Goal: Check status: Check status

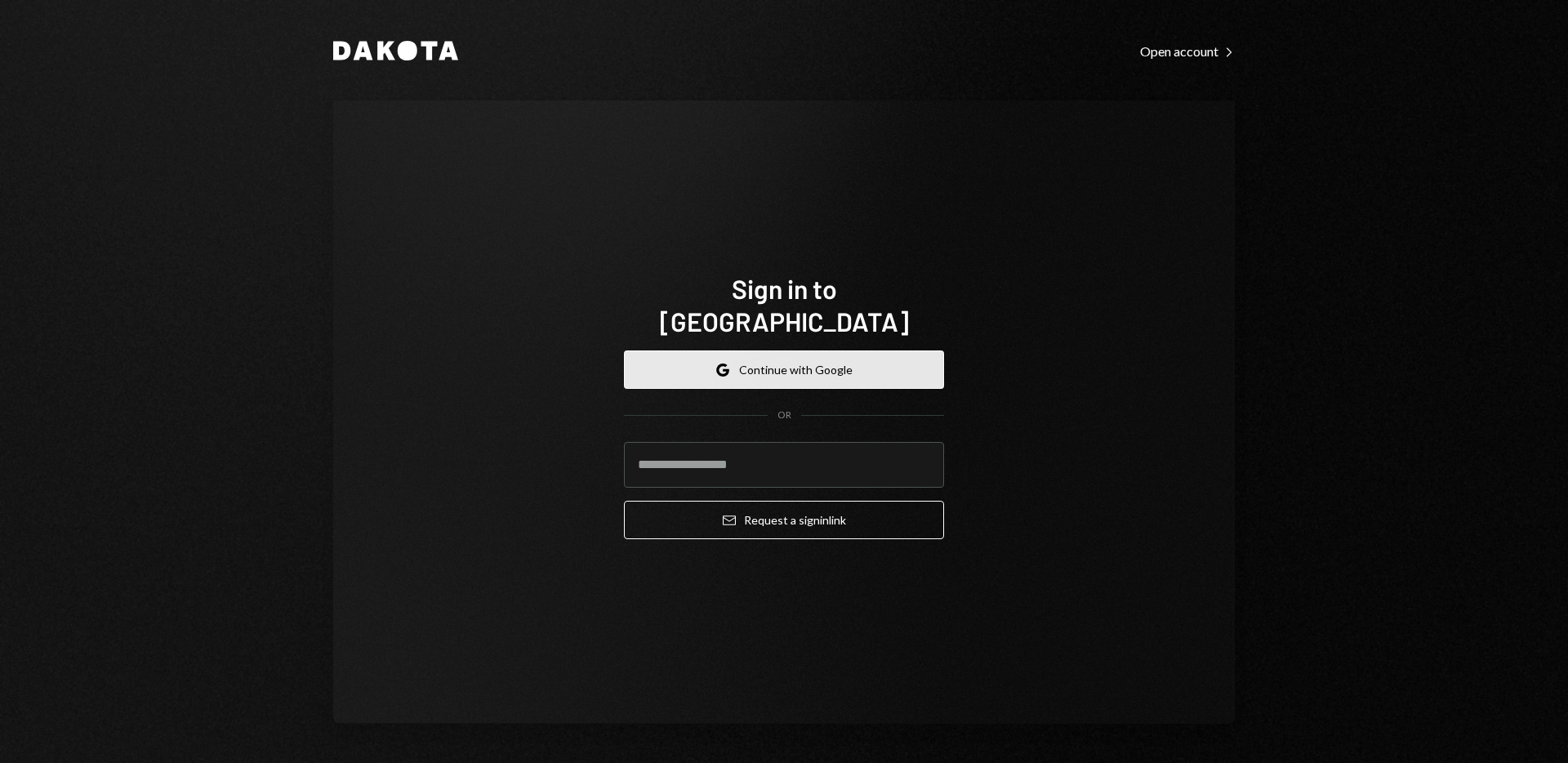
click at [762, 355] on button "Google Continue with Google" at bounding box center [784, 369] width 321 height 38
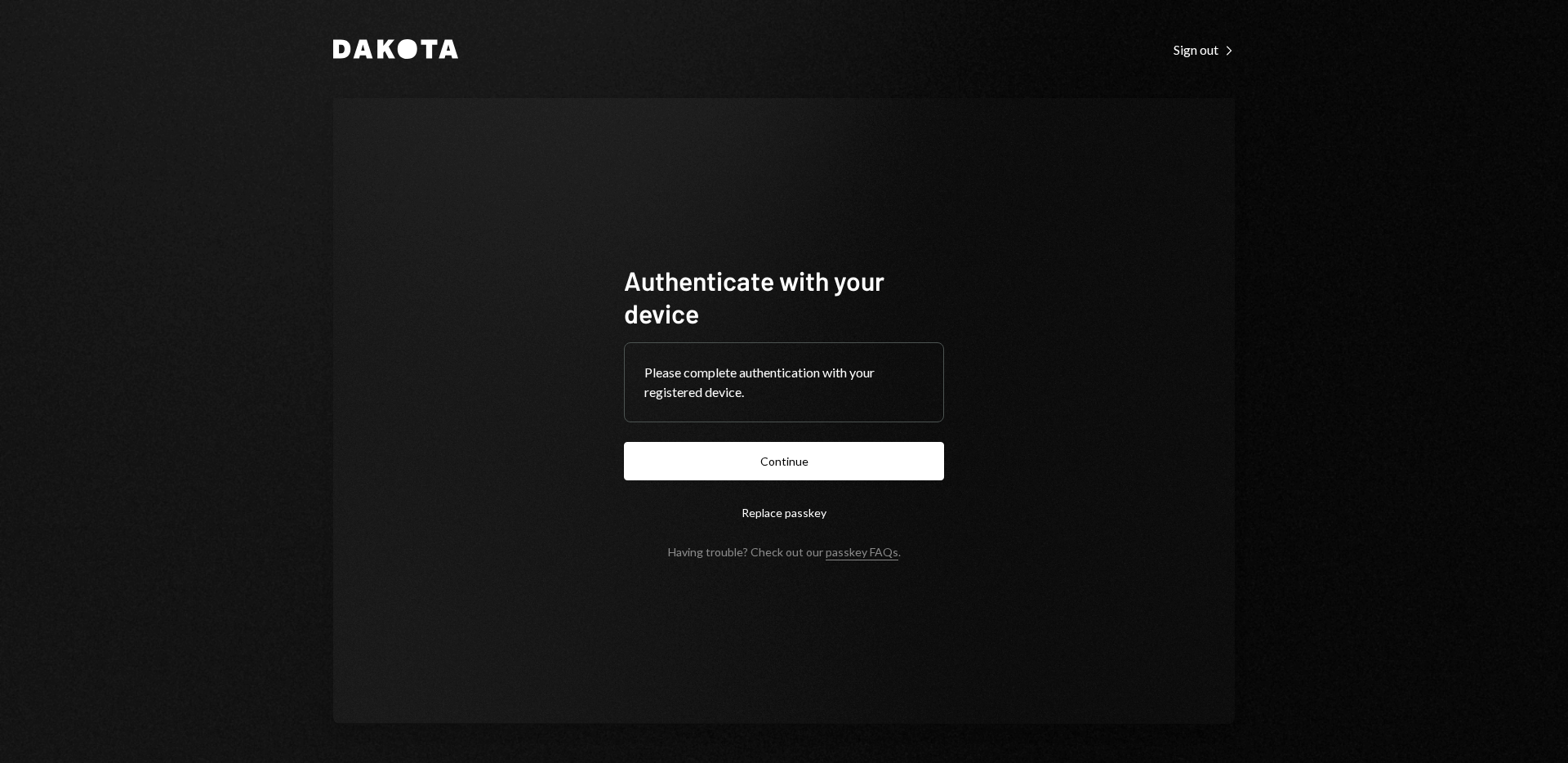
click at [781, 488] on form "Authenticate with your device Please complete authentication with your register…" at bounding box center [784, 411] width 321 height 295
click at [764, 467] on button "Continue" at bounding box center [784, 460] width 321 height 38
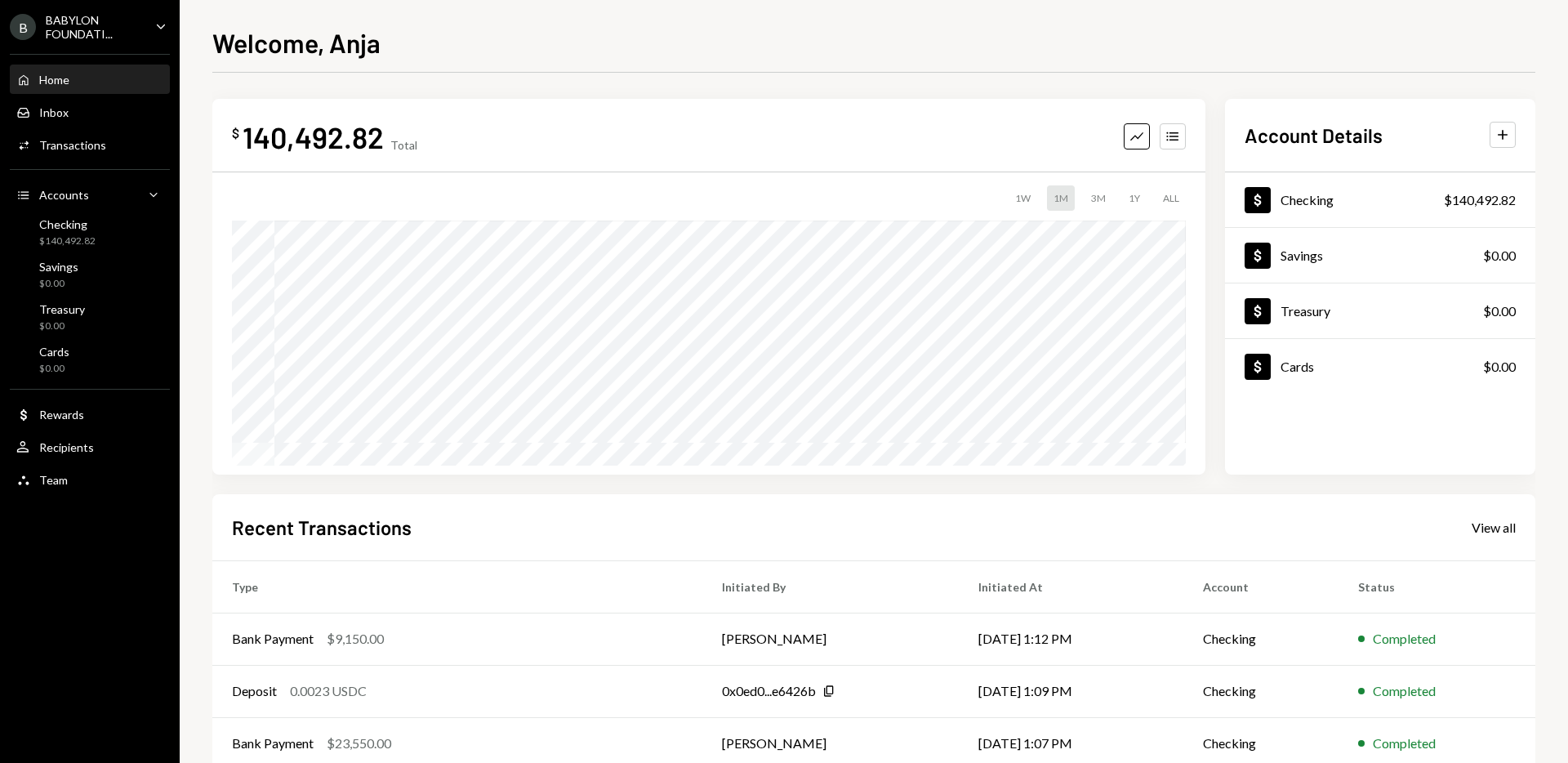
click at [117, 36] on div "BABYLON FOUNDATI..." at bounding box center [94, 27] width 97 height 28
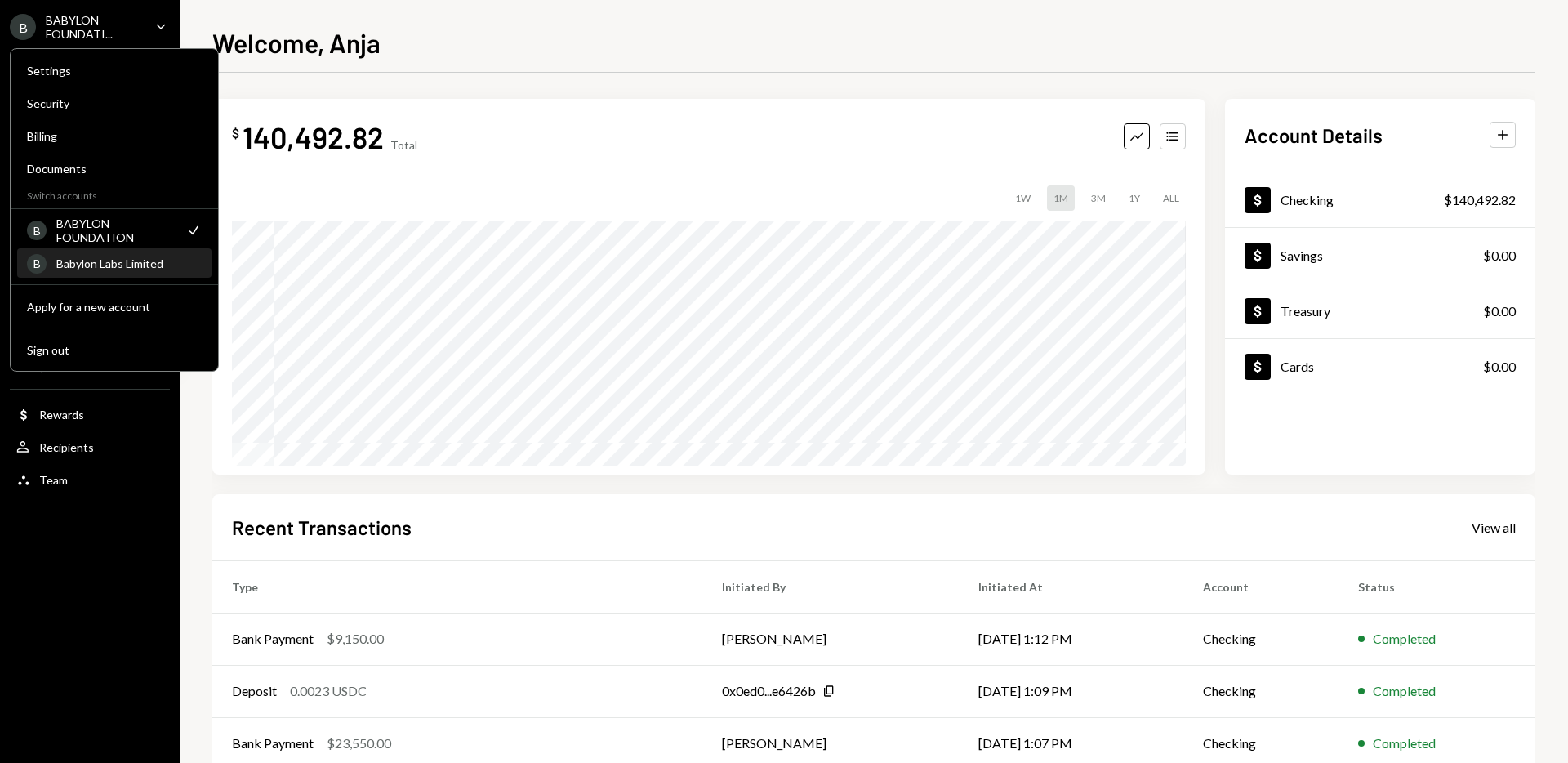
click at [99, 270] on div "Babylon Labs Limited" at bounding box center [128, 263] width 145 height 14
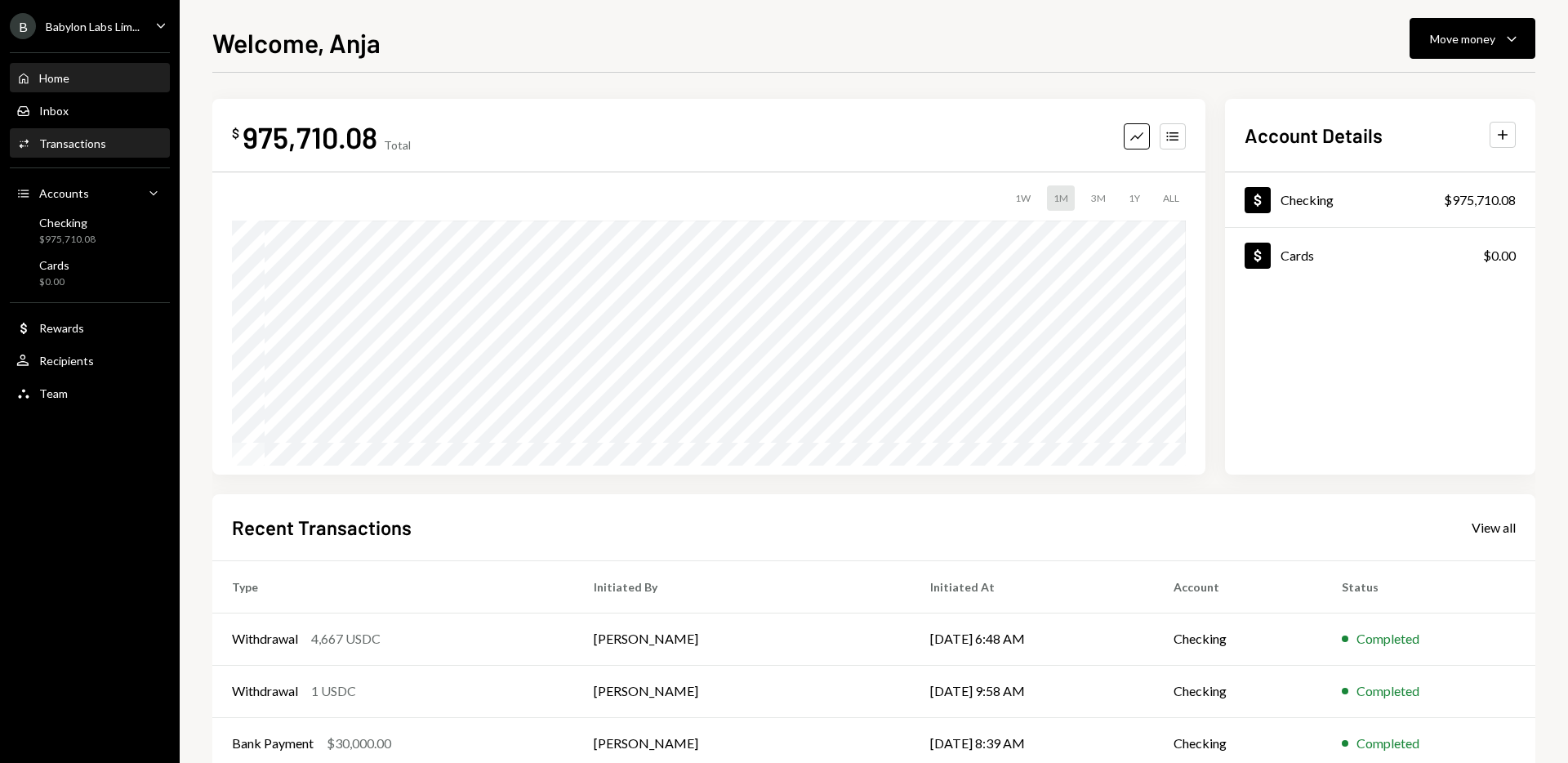
click at [60, 145] on div "Transactions" at bounding box center [72, 143] width 67 height 14
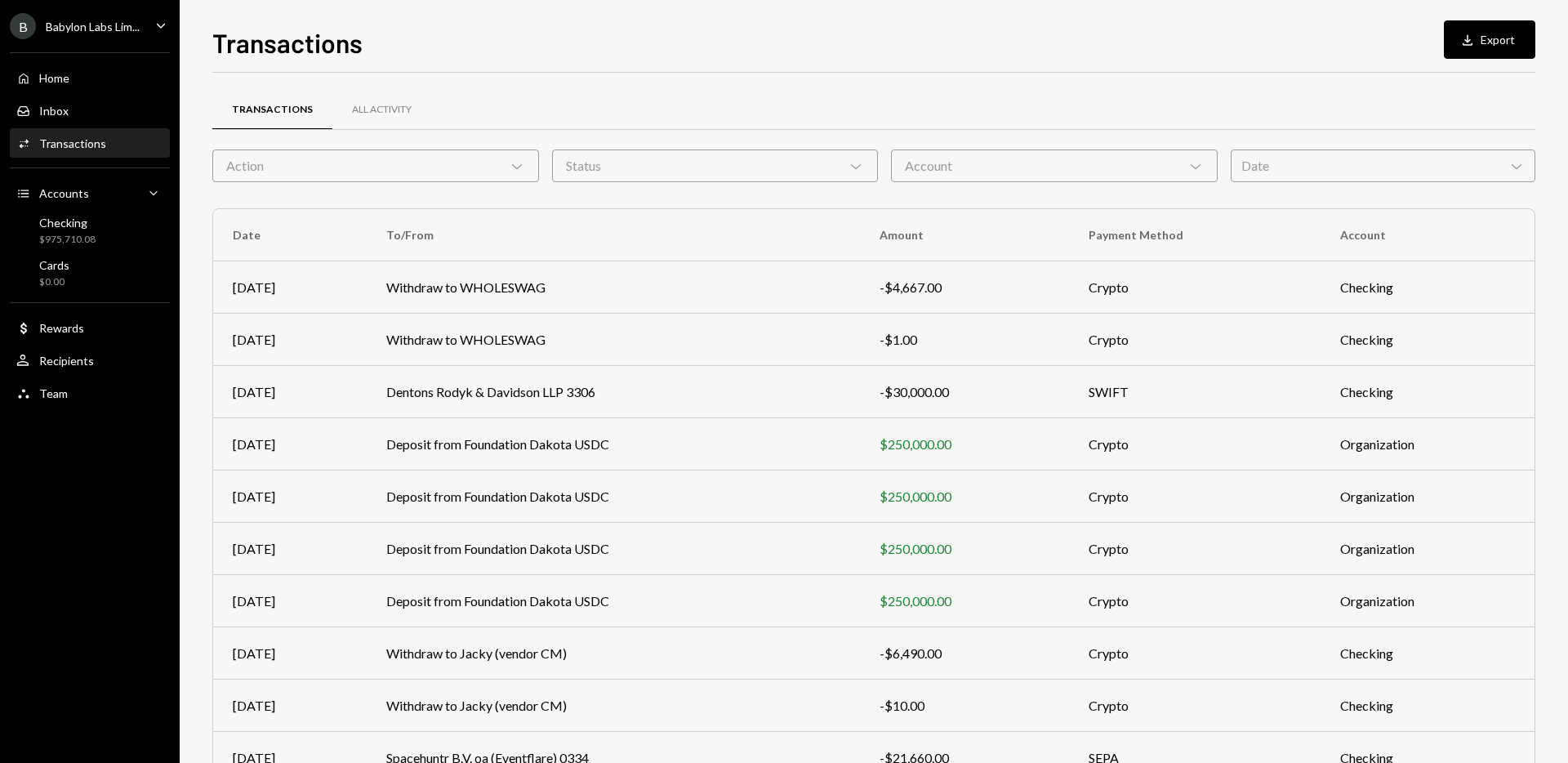
click at [1320, 162] on div "Date Chevron Down" at bounding box center [1382, 165] width 305 height 33
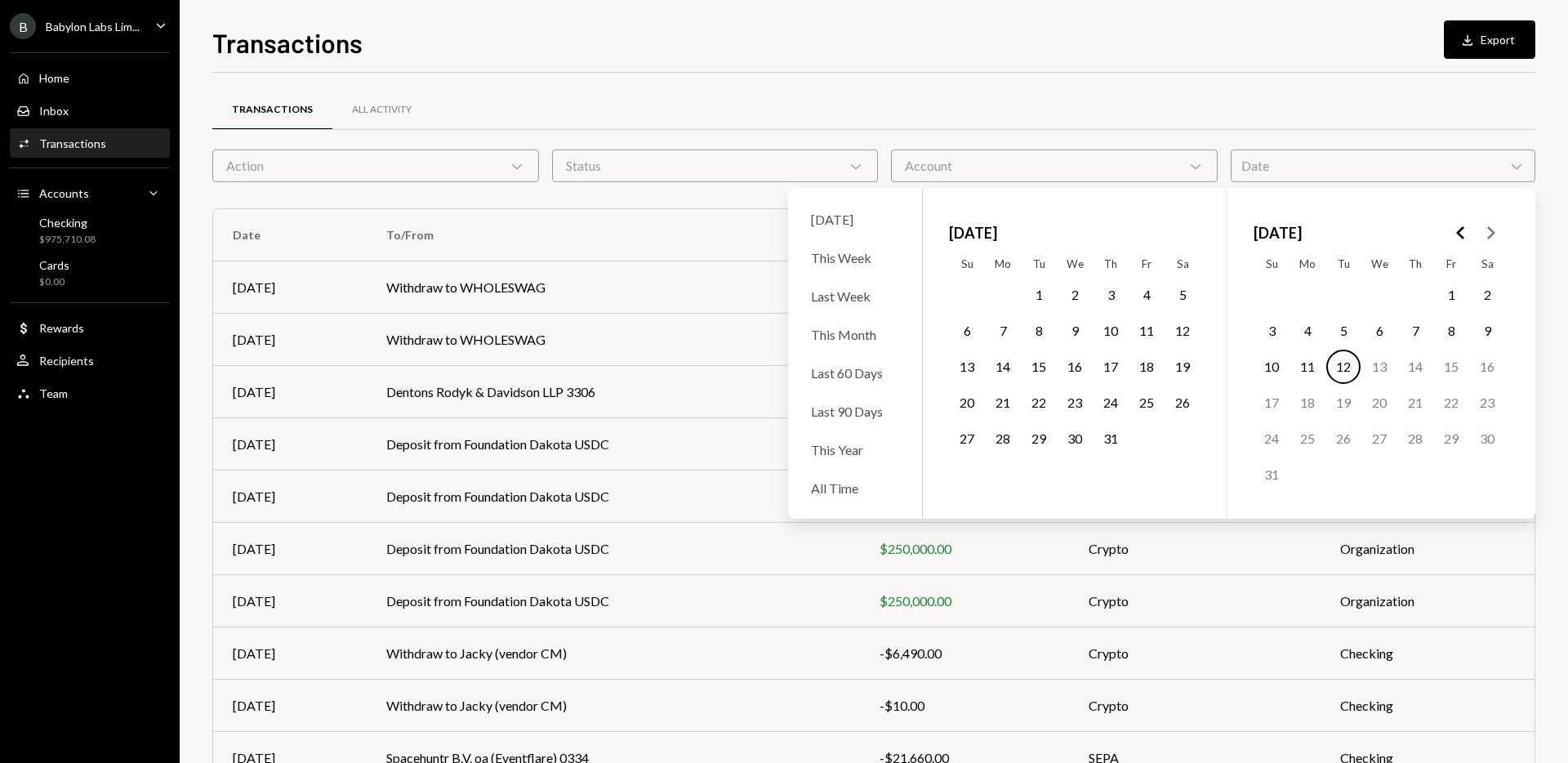
click at [1457, 239] on icon "Go to the Previous Month" at bounding box center [1460, 232] width 20 height 20
click at [1487, 238] on icon "Go to the Next Month" at bounding box center [1490, 232] width 20 height 20
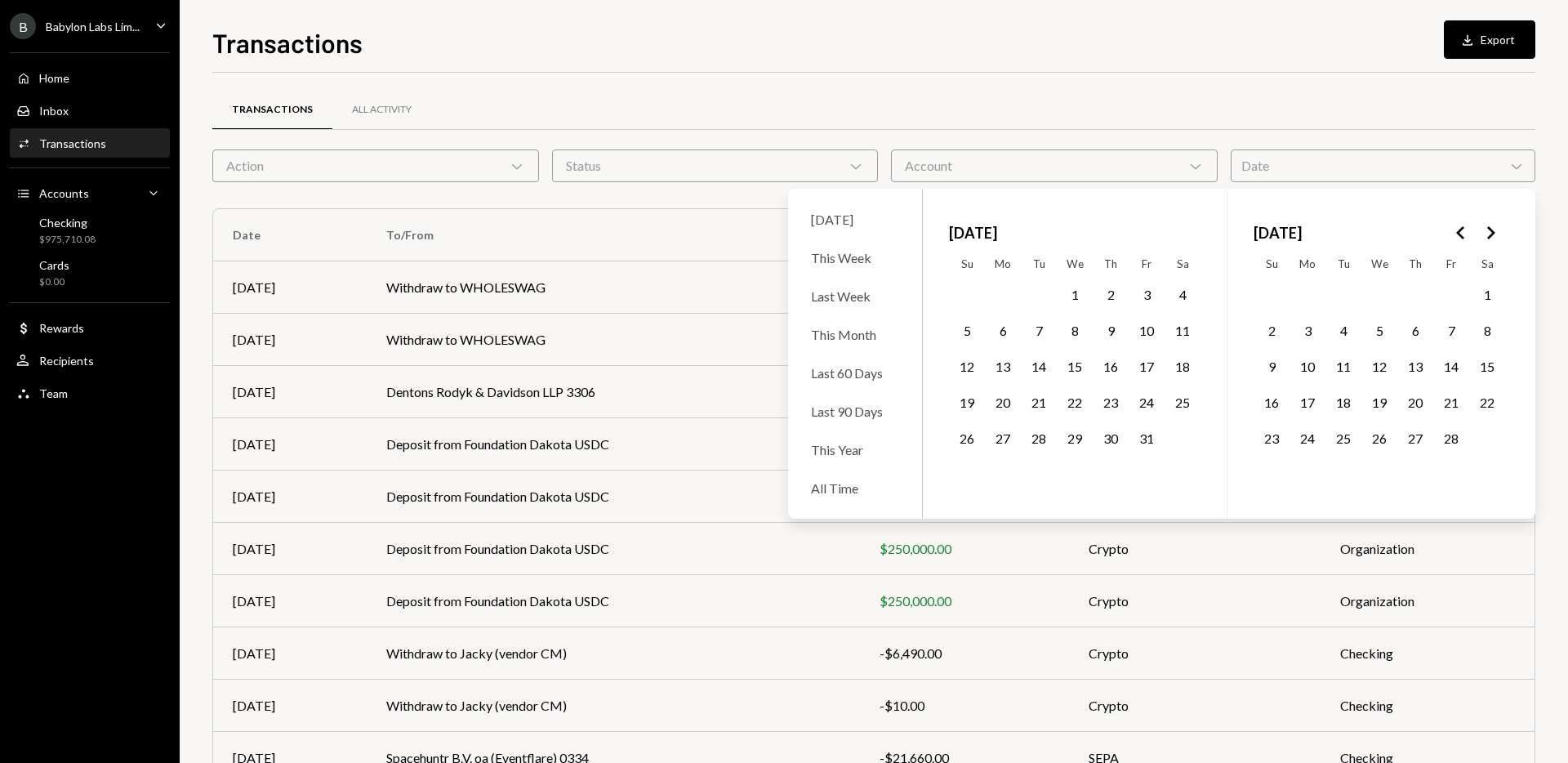
click at [1444, 366] on button "14" at bounding box center [1451, 367] width 35 height 35
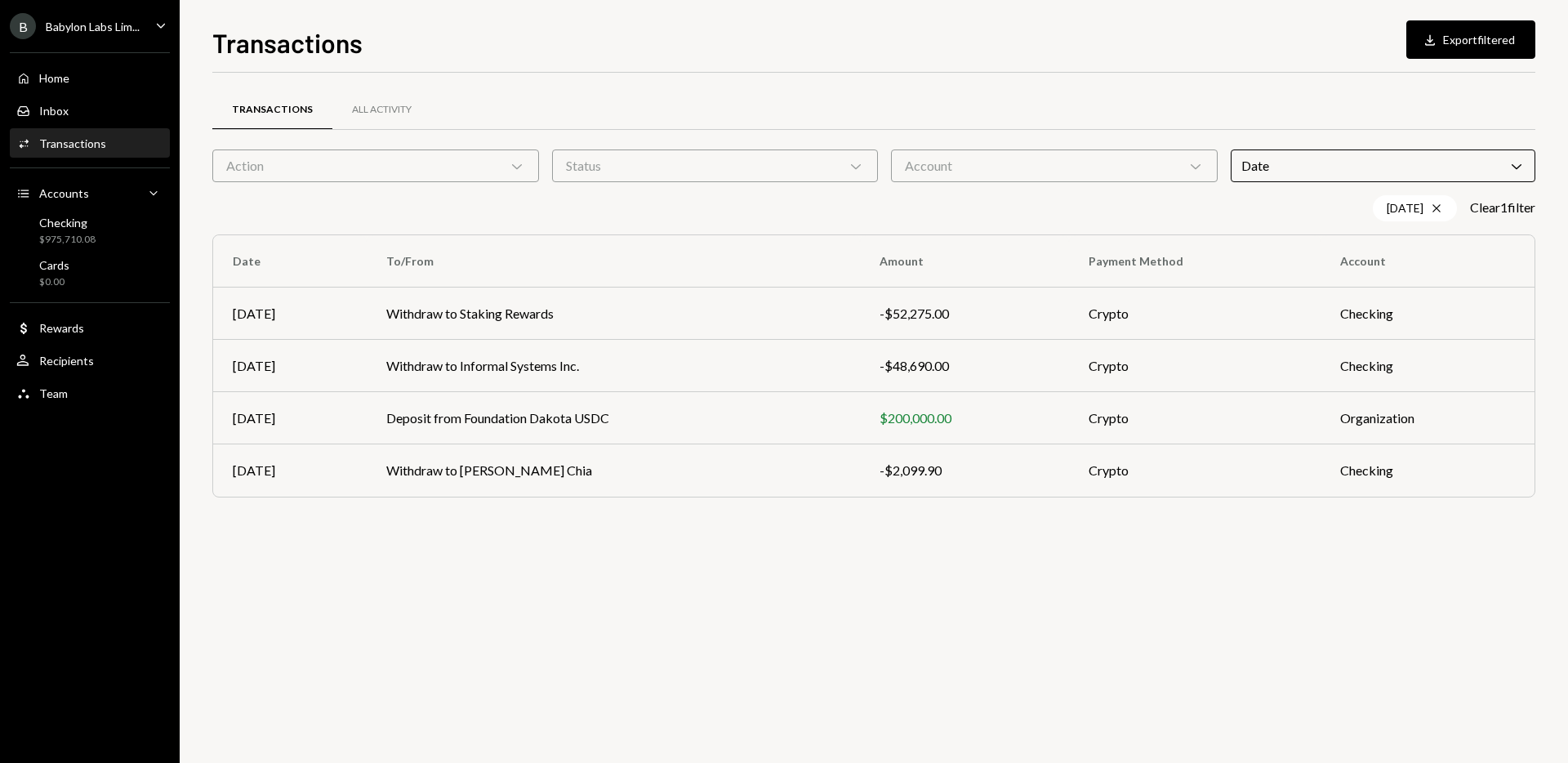
click at [888, 142] on div "Transactions All Activity" at bounding box center [874, 119] width 1323 height 60
click at [1317, 172] on div "Date Chevron Down" at bounding box center [1382, 165] width 305 height 33
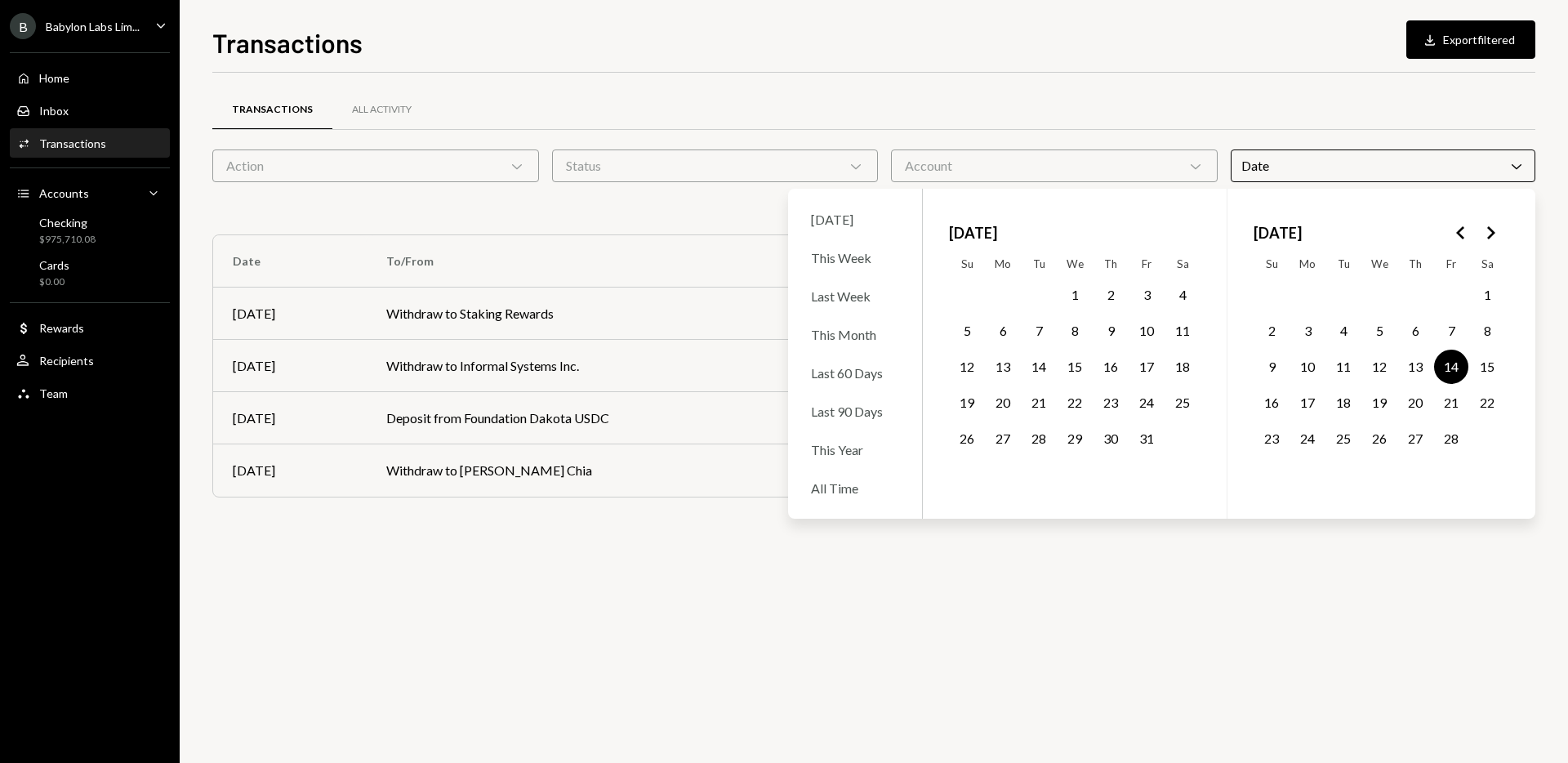
click at [142, 22] on div "B Babylon Labs Lim... Caret Down" at bounding box center [90, 26] width 180 height 26
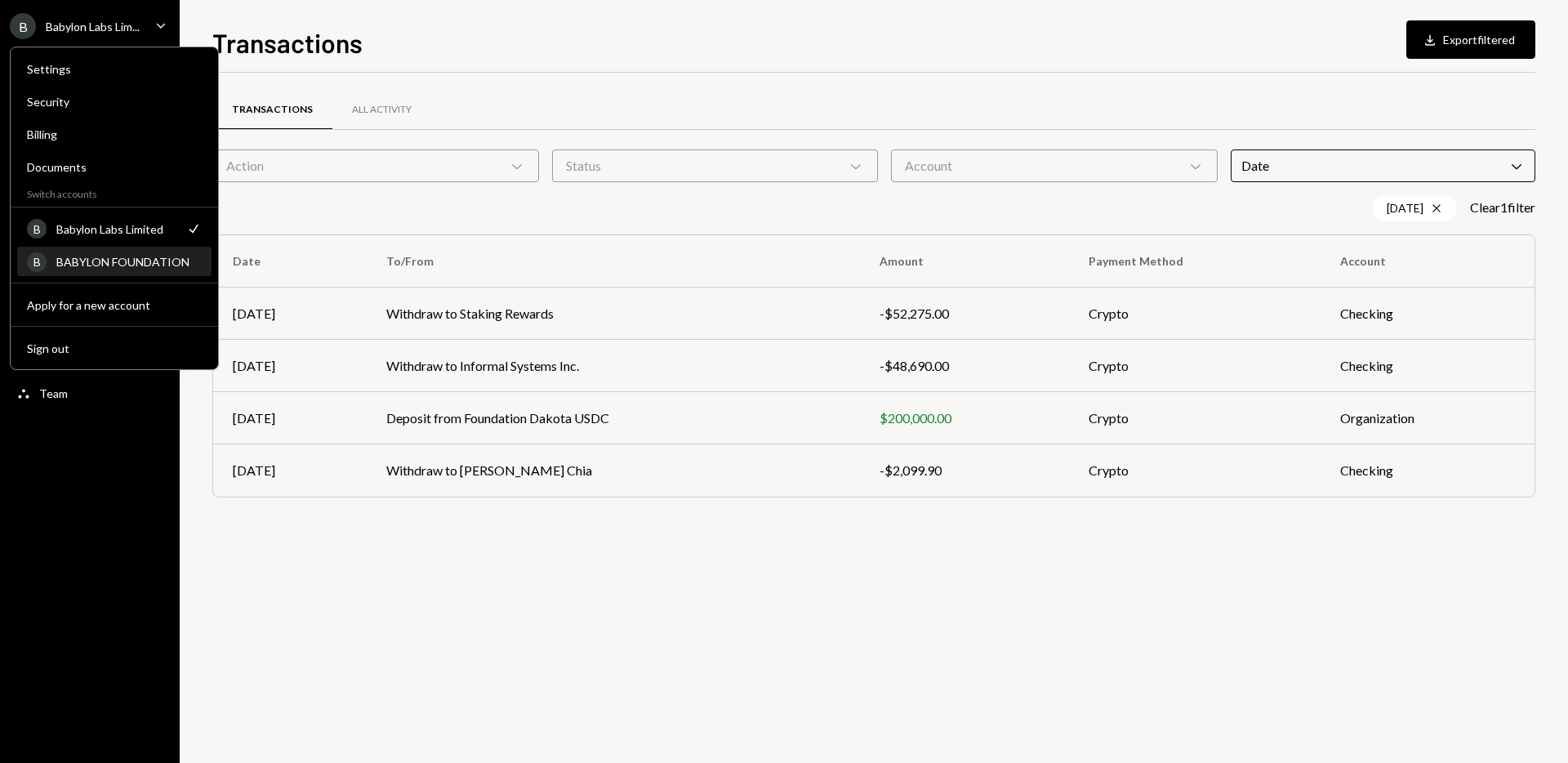
click at [125, 261] on div "BABYLON FOUNDATION" at bounding box center [128, 262] width 145 height 14
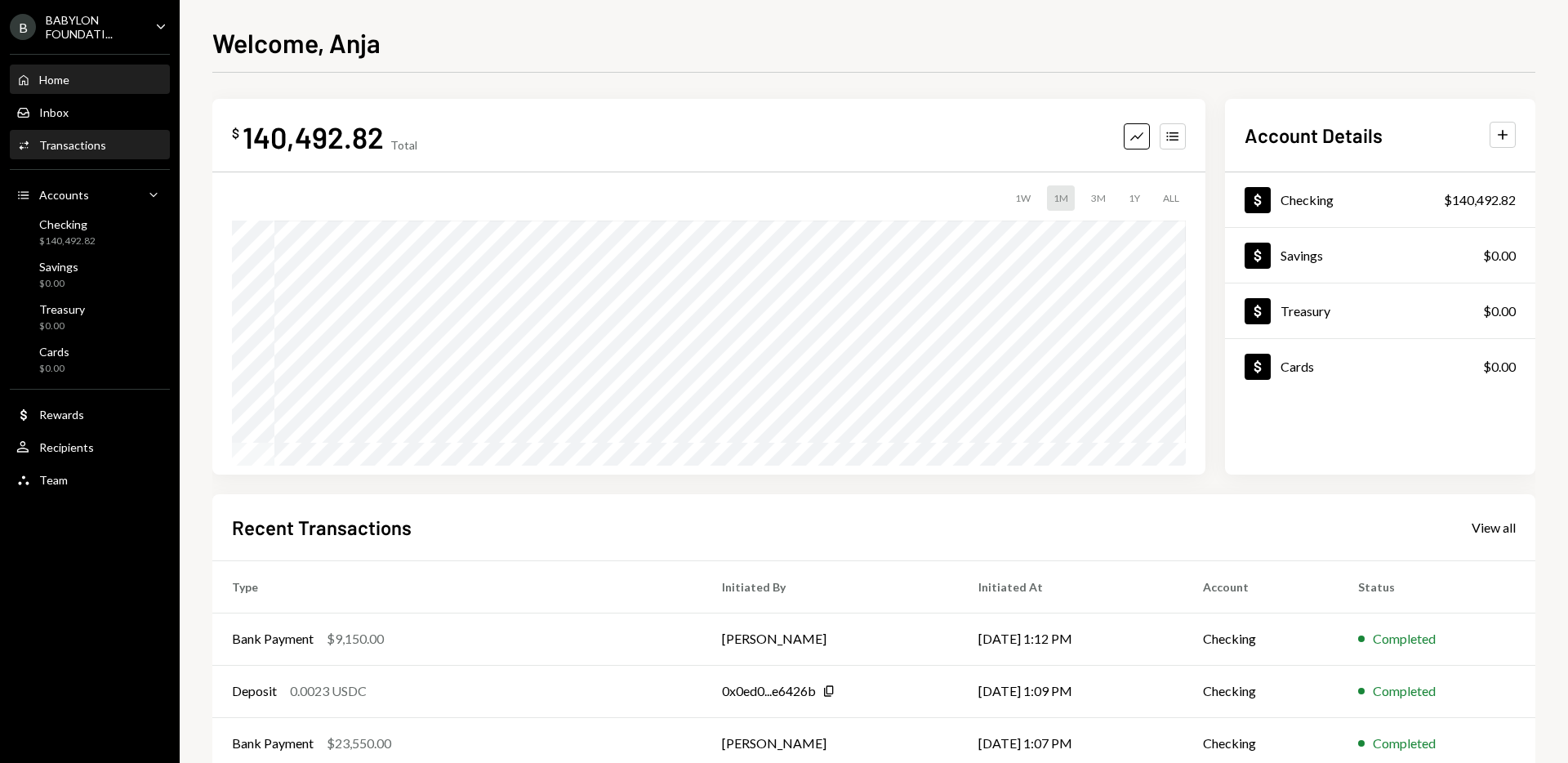
click at [152, 152] on div "Activities Transactions" at bounding box center [89, 145] width 147 height 15
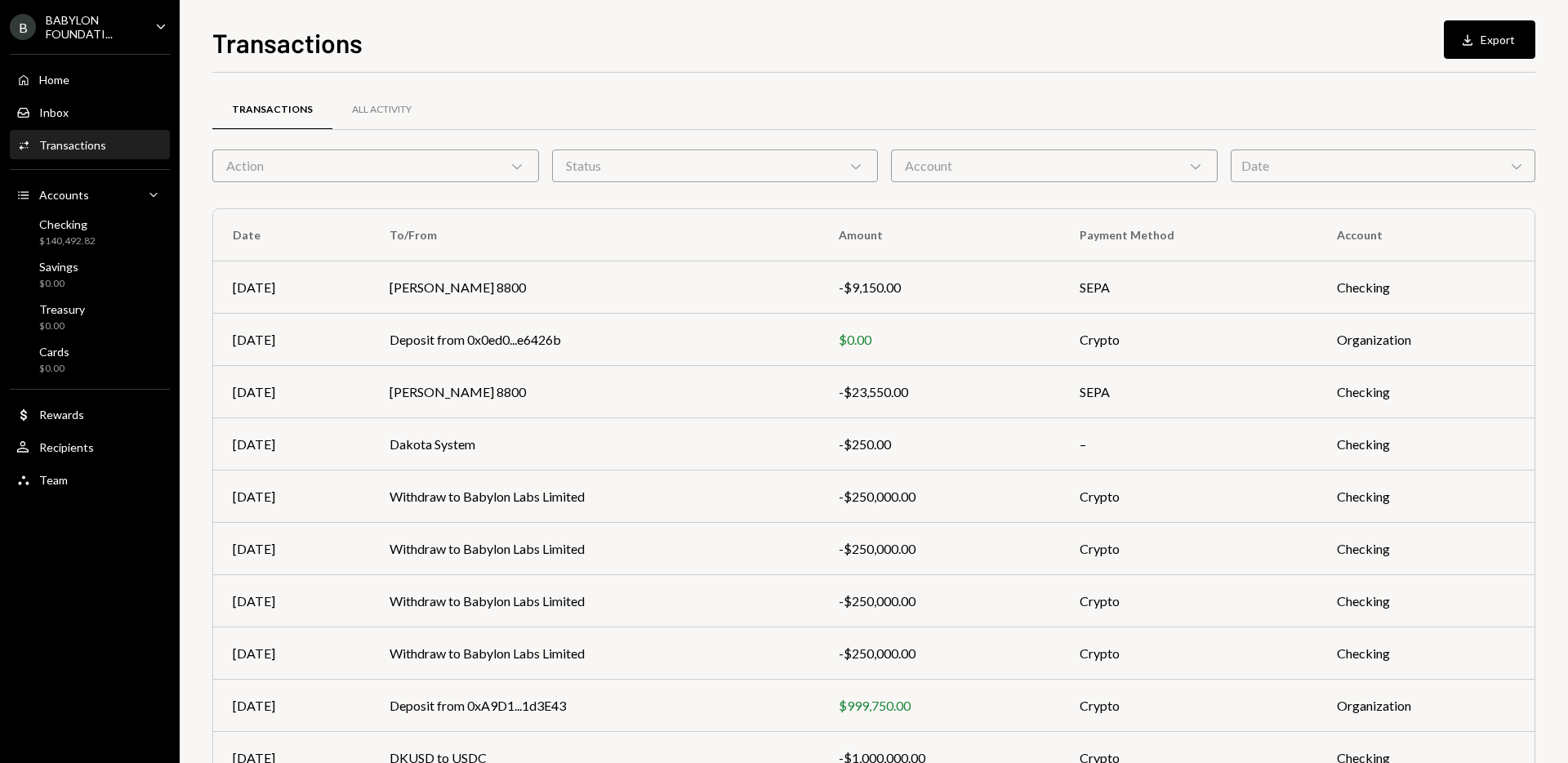
click at [1295, 165] on div "Date Chevron Down" at bounding box center [1382, 165] width 305 height 33
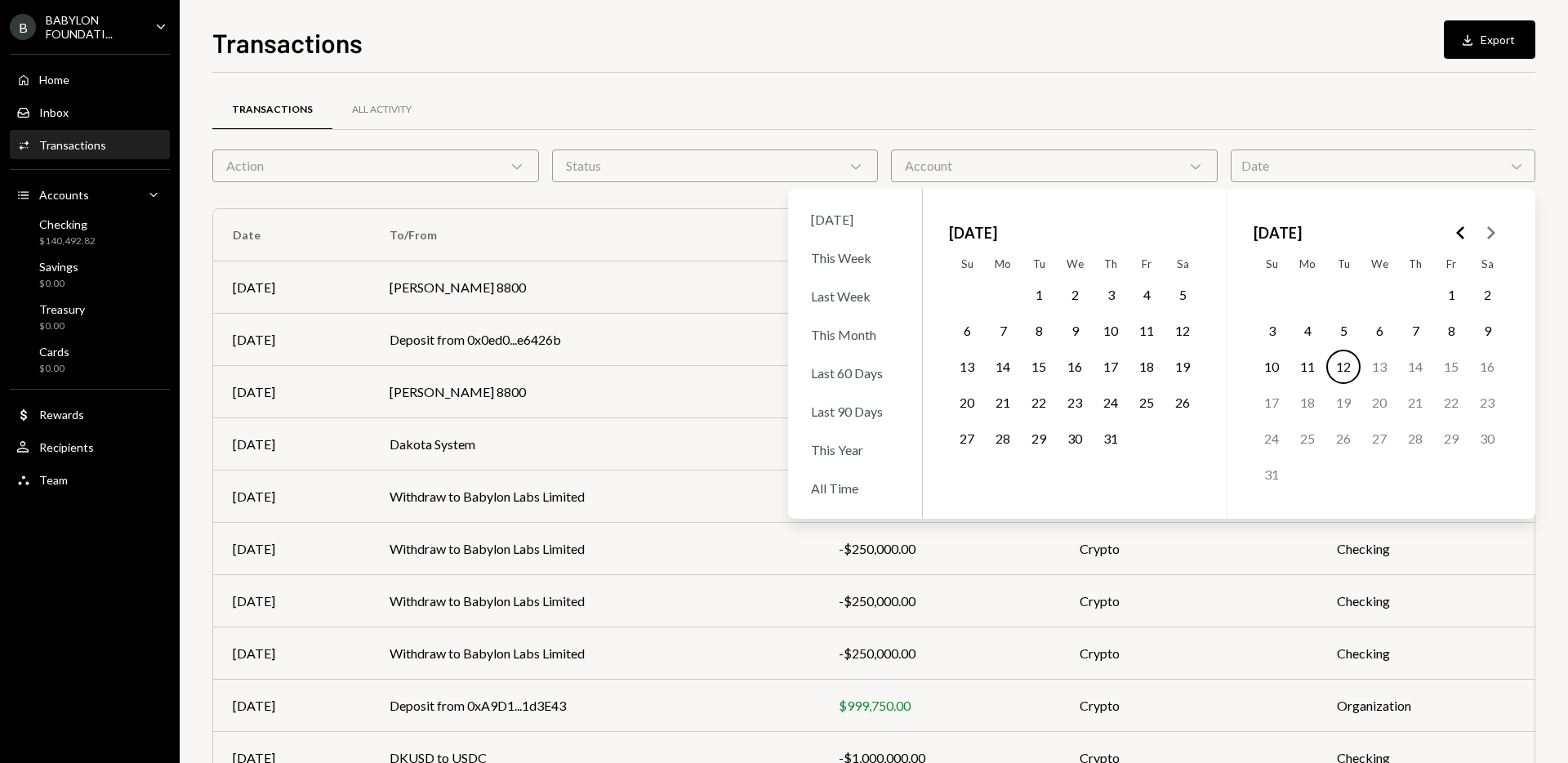
click at [1457, 231] on icon "Go to the Previous Month" at bounding box center [1460, 232] width 20 height 20
click at [1451, 367] on button "14" at bounding box center [1451, 367] width 35 height 35
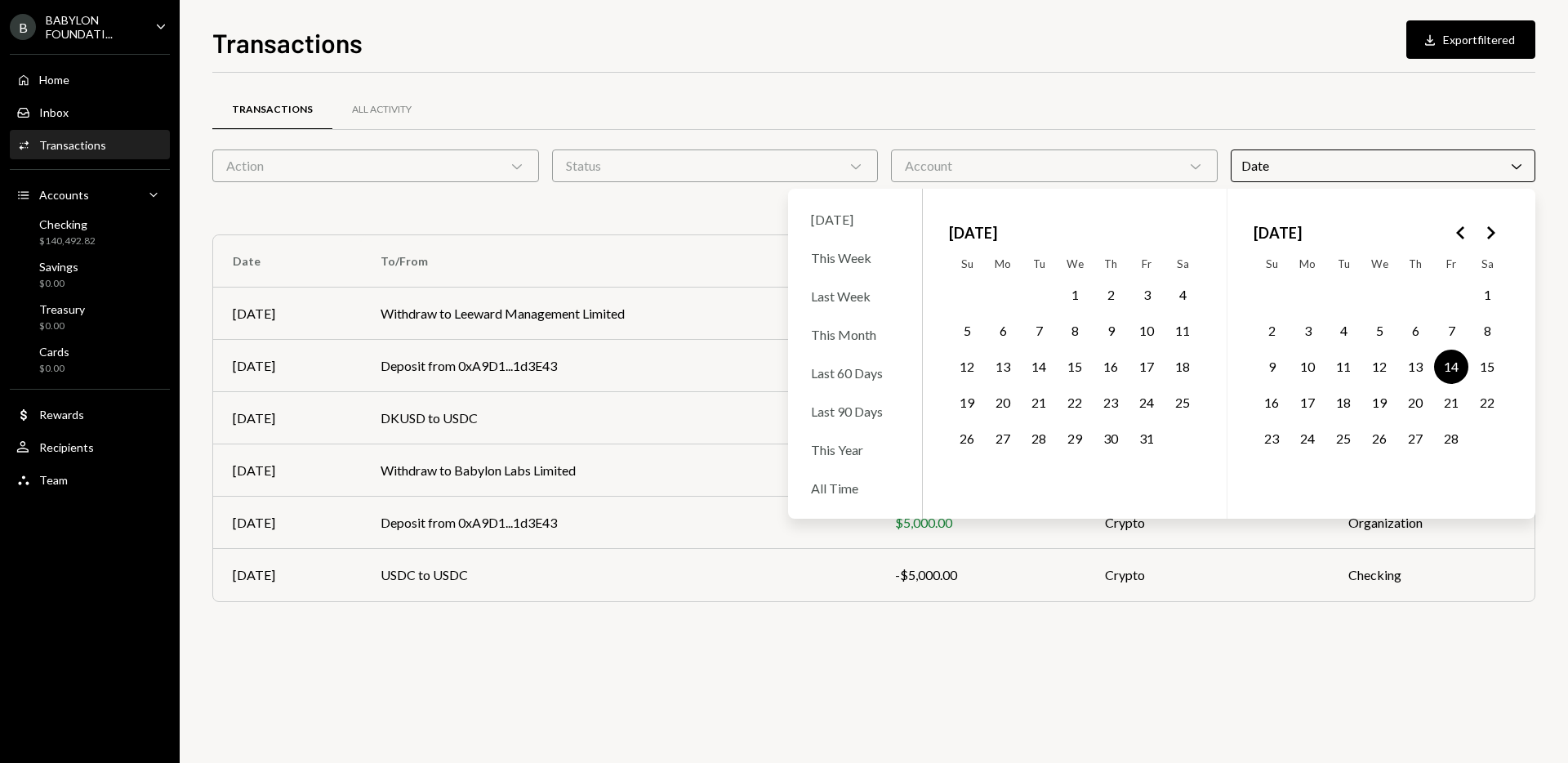
click at [833, 92] on div "Transactions All Activity" at bounding box center [874, 110] width 1323 height 41
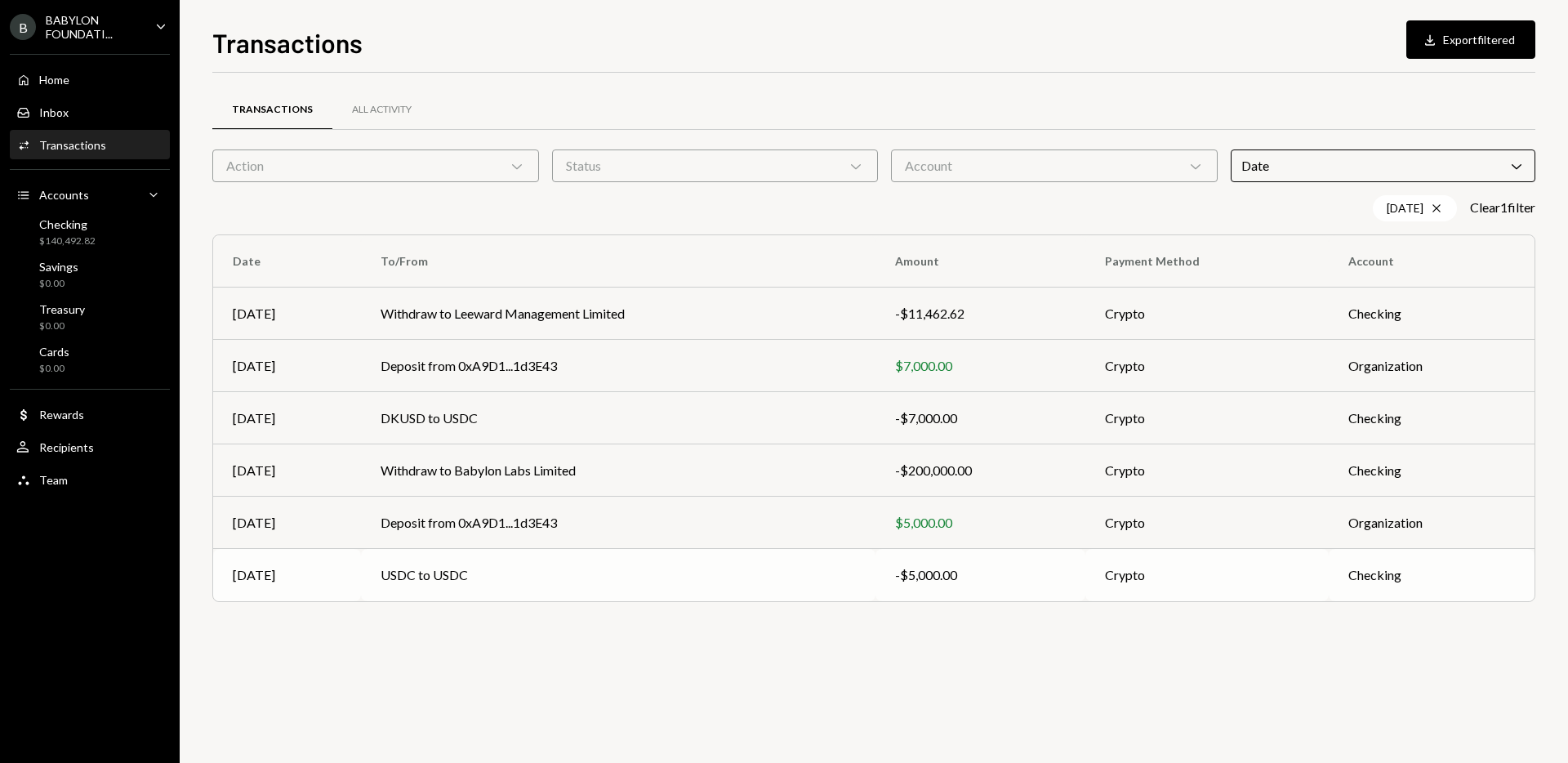
click at [414, 570] on td "USDC to USDC" at bounding box center [618, 576] width 514 height 52
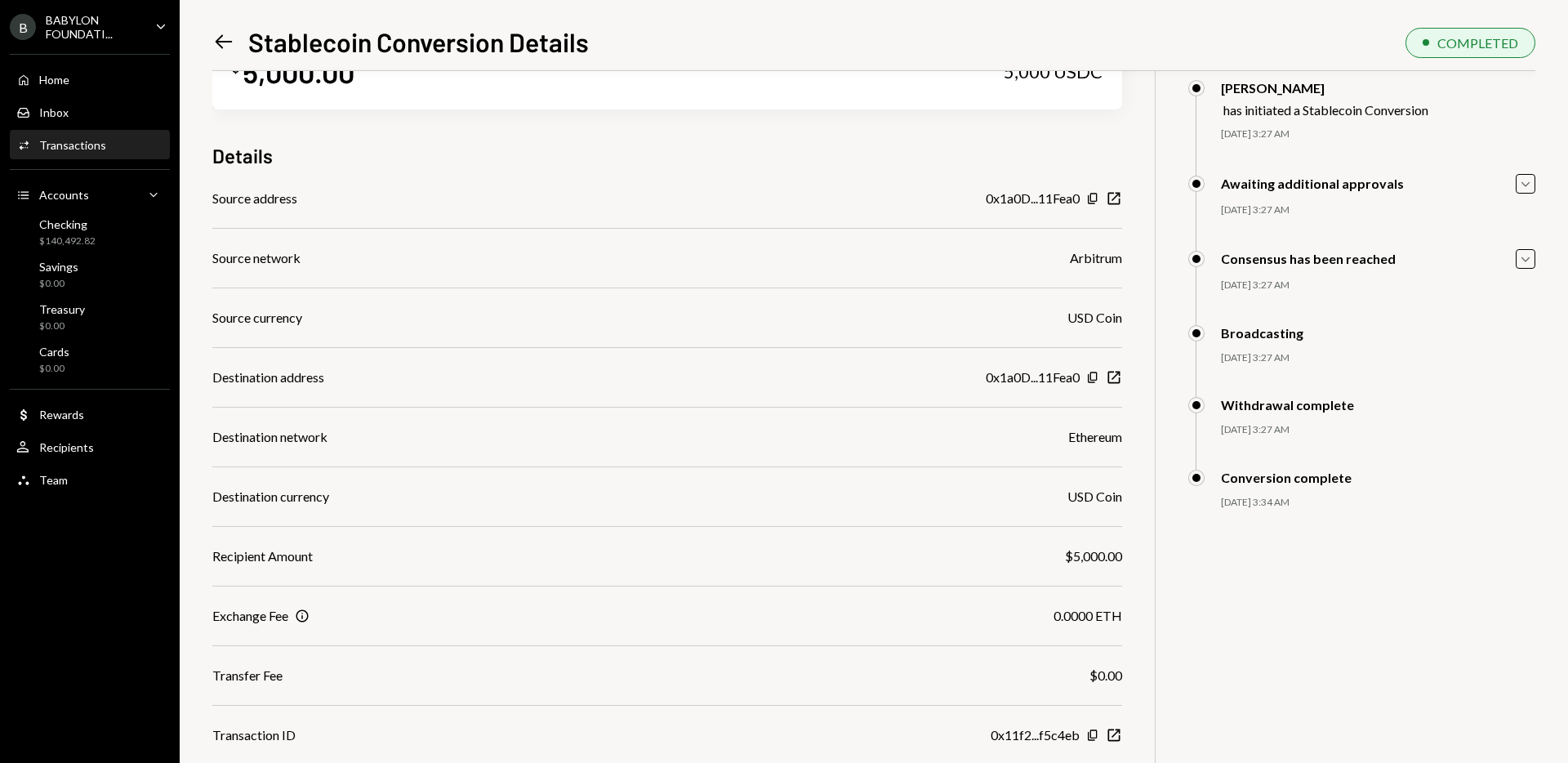
scroll to position [71, 0]
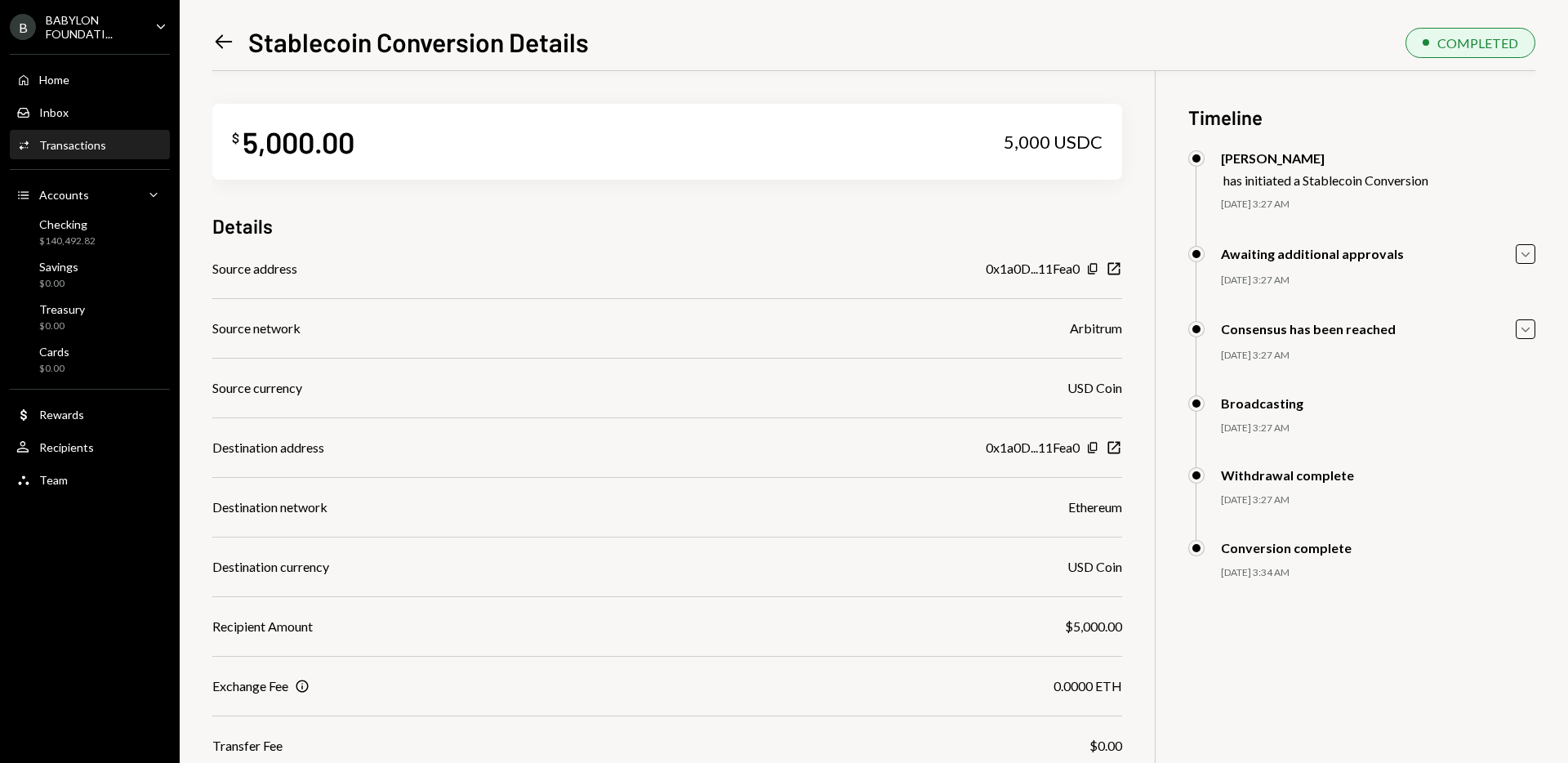
scroll to position [71, 0]
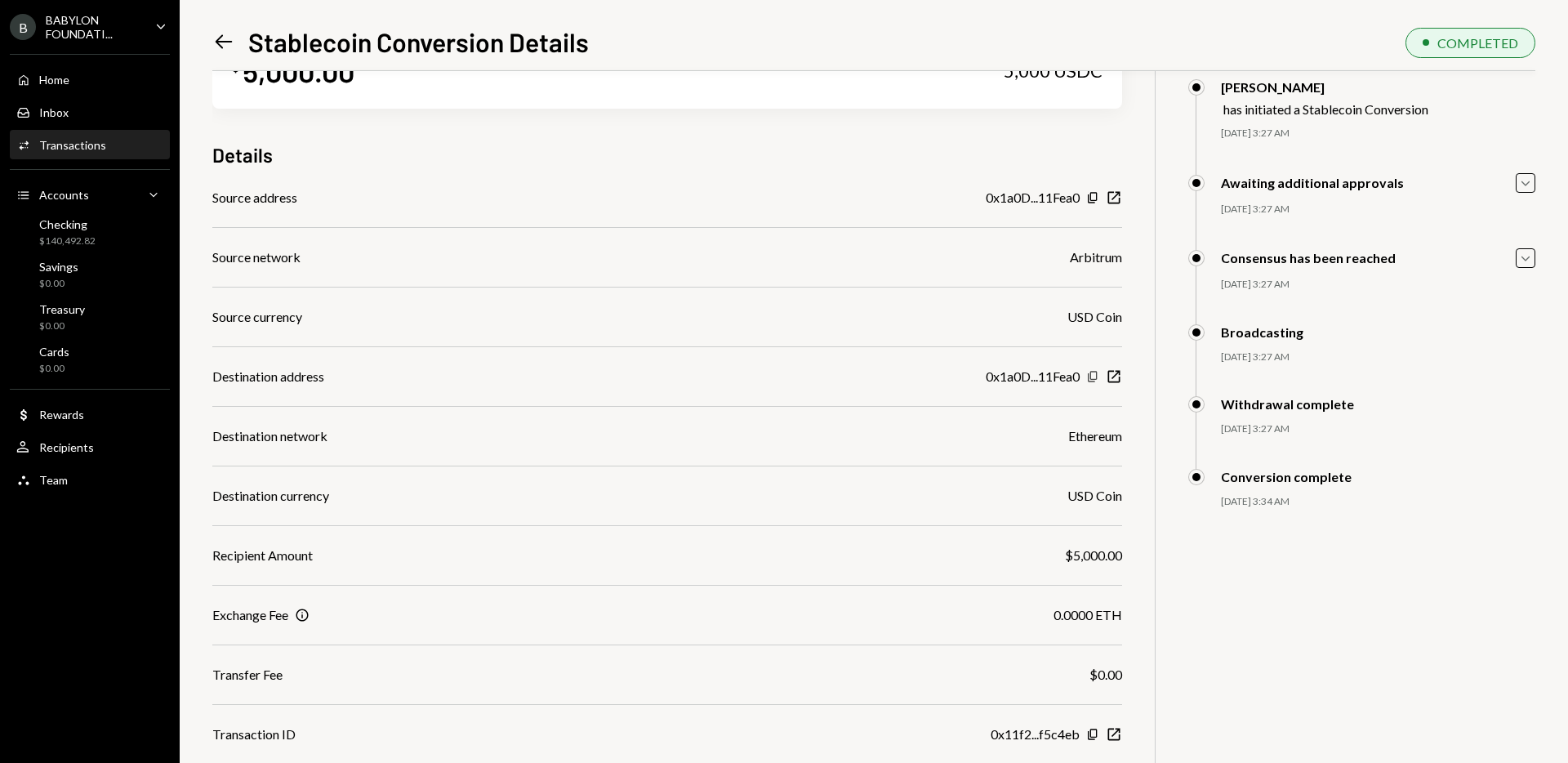
click at [1094, 377] on icon "Copy" at bounding box center [1093, 377] width 13 height 13
click at [1111, 375] on icon "New Window" at bounding box center [1113, 376] width 16 height 16
click at [1114, 735] on icon "New Window" at bounding box center [1113, 734] width 16 height 16
